Goal: Navigation & Orientation: Find specific page/section

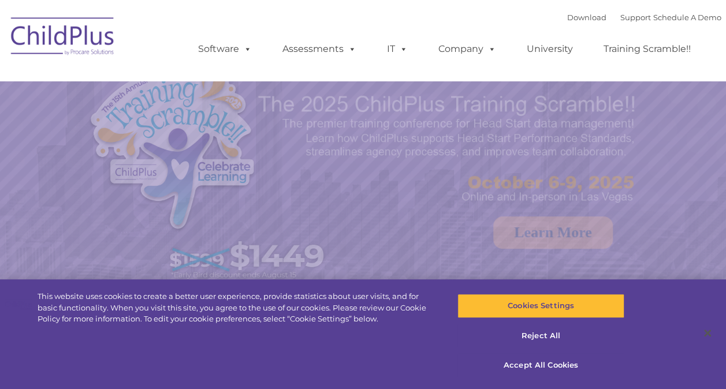
select select "MEDIUM"
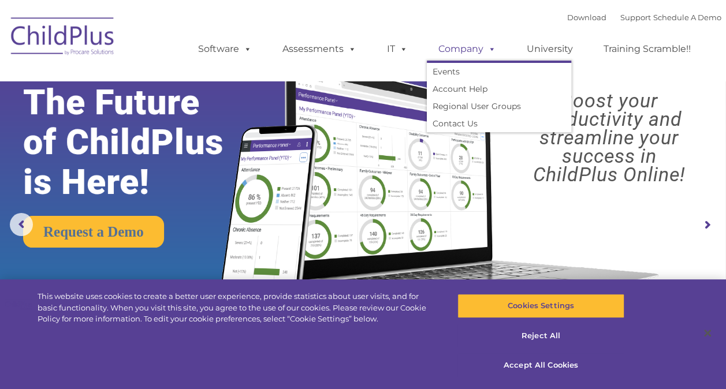
click at [494, 48] on span at bounding box center [489, 48] width 13 height 11
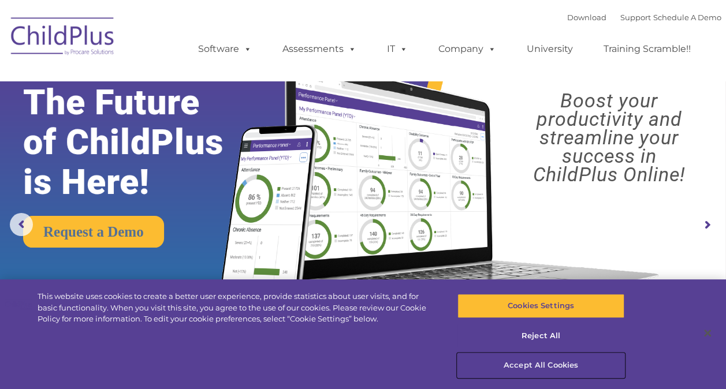
click at [546, 360] on button "Accept All Cookies" at bounding box center [540, 365] width 167 height 24
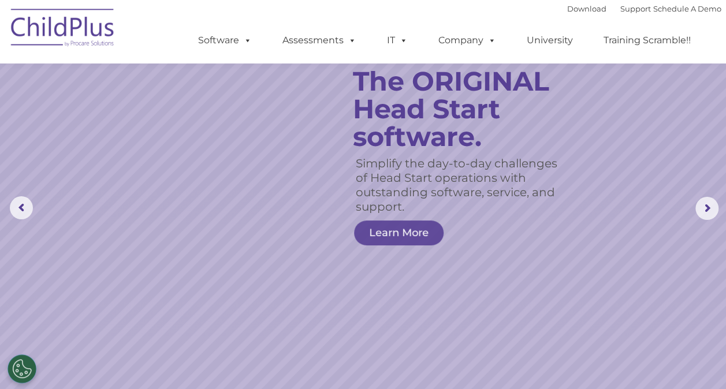
scroll to position [3, 0]
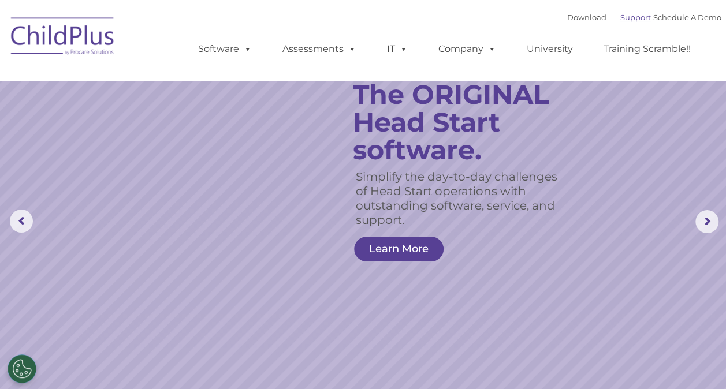
click at [625, 16] on link "Support" at bounding box center [635, 17] width 31 height 9
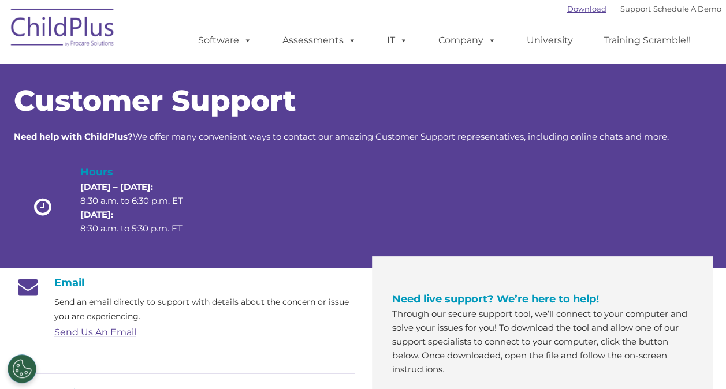
click at [578, 10] on link "Download" at bounding box center [586, 8] width 39 height 9
